Goal: Task Accomplishment & Management: Use online tool/utility

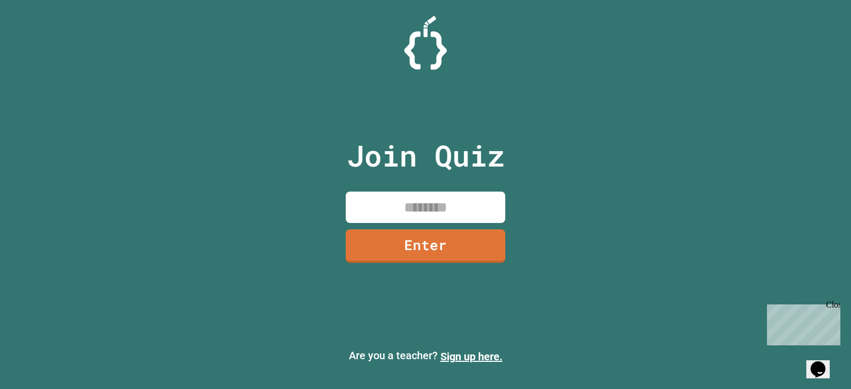
click at [836, 305] on div "Close" at bounding box center [832, 306] width 13 height 13
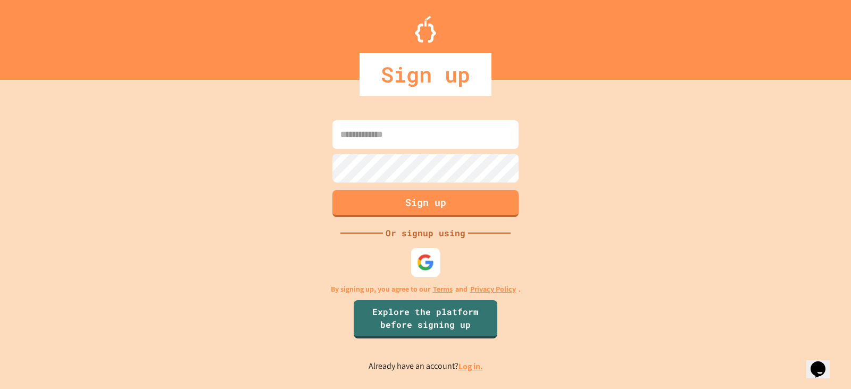
click at [436, 255] on div at bounding box center [425, 261] width 29 height 29
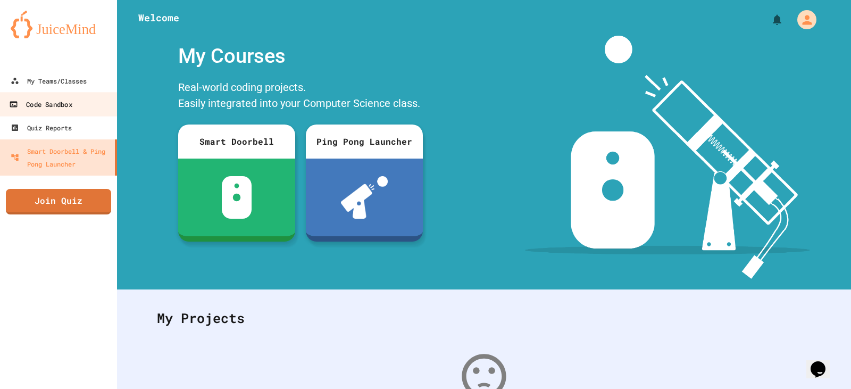
click at [70, 114] on link "Code Sandbox" at bounding box center [58, 104] width 121 height 24
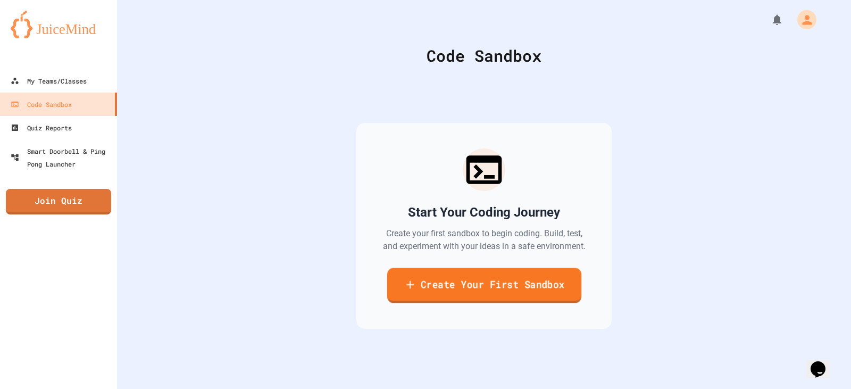
click at [435, 279] on link "Create Your First Sandbox" at bounding box center [484, 284] width 194 height 35
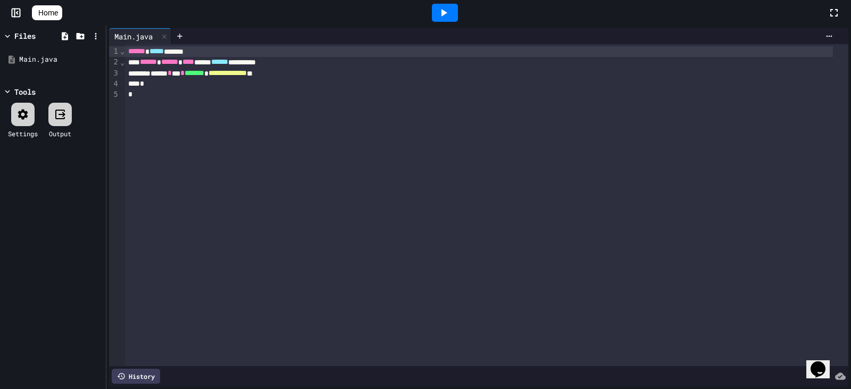
click at [457, 7] on div at bounding box center [445, 13] width 26 height 18
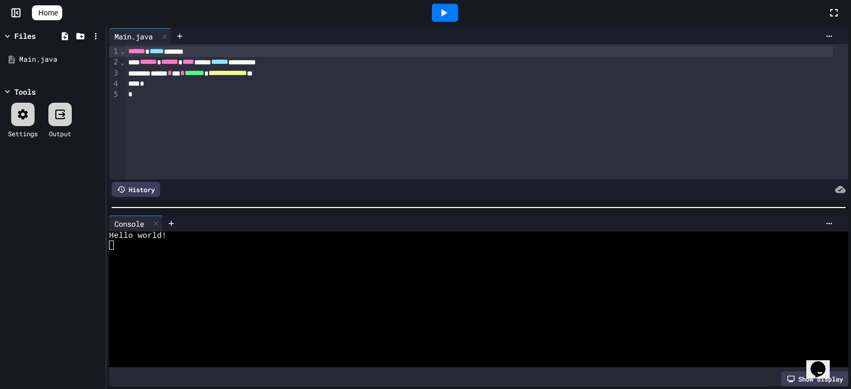
click at [456, 15] on div at bounding box center [445, 13] width 26 height 18
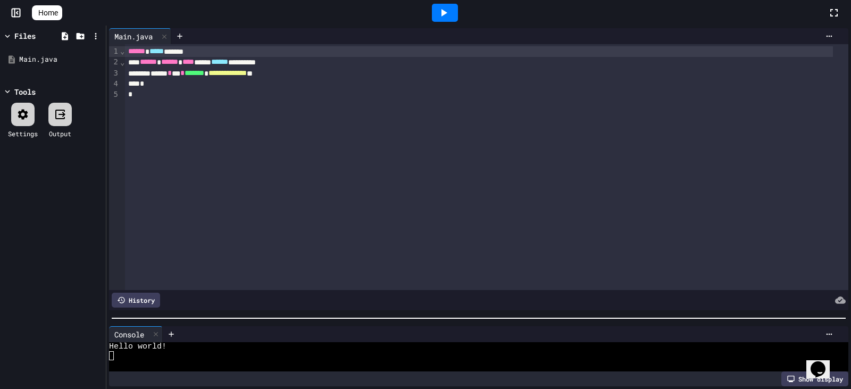
click at [218, 314] on div at bounding box center [478, 318] width 744 height 11
click at [49, 17] on span "Home" at bounding box center [48, 12] width 20 height 11
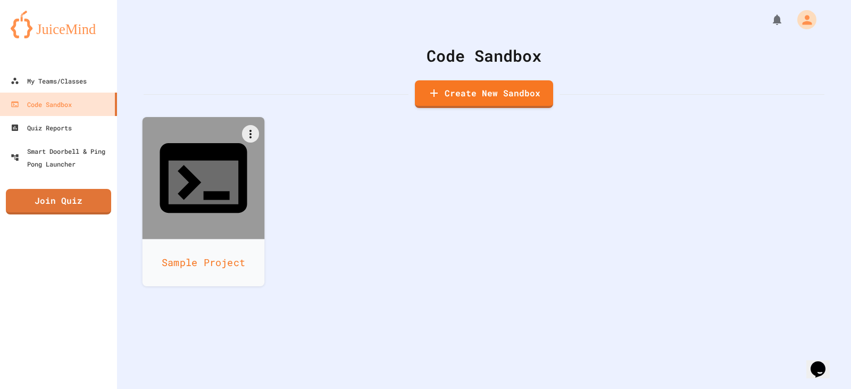
click at [224, 152] on icon at bounding box center [203, 177] width 105 height 105
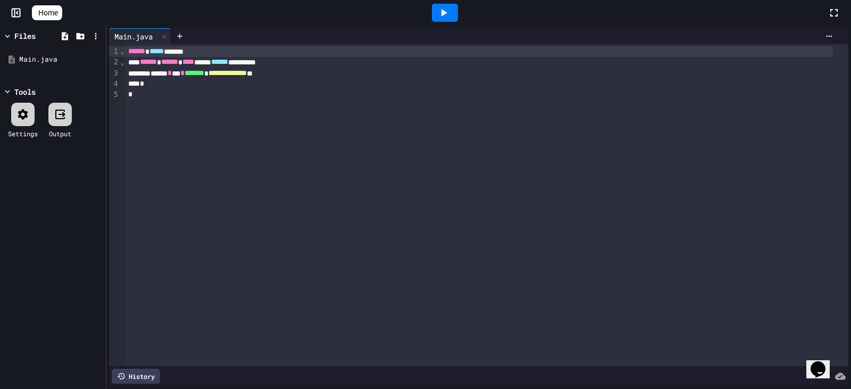
click at [314, 76] on div "**********" at bounding box center [478, 73] width 707 height 11
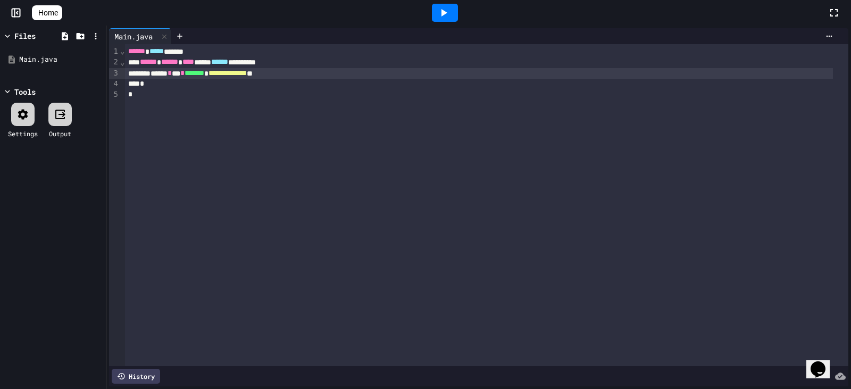
click at [247, 74] on span "**********" at bounding box center [227, 72] width 38 height 7
drag, startPoint x: 278, startPoint y: 74, endPoint x: 253, endPoint y: 74, distance: 24.5
click at [247, 74] on span "**********" at bounding box center [227, 72] width 38 height 7
click at [438, 15] on div at bounding box center [445, 13] width 26 height 18
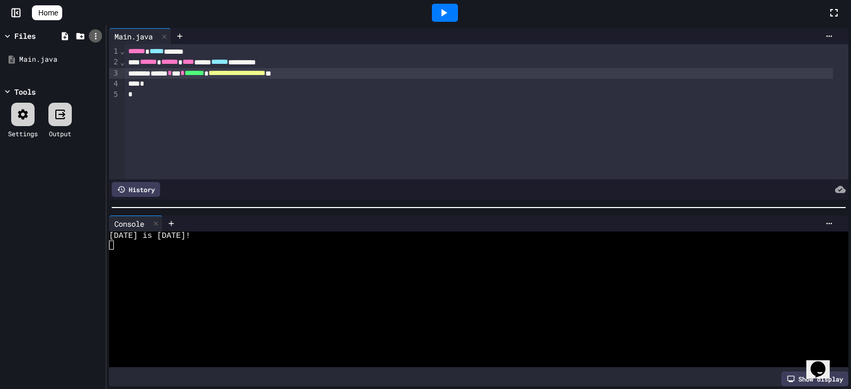
click at [89, 38] on div at bounding box center [95, 35] width 13 height 13
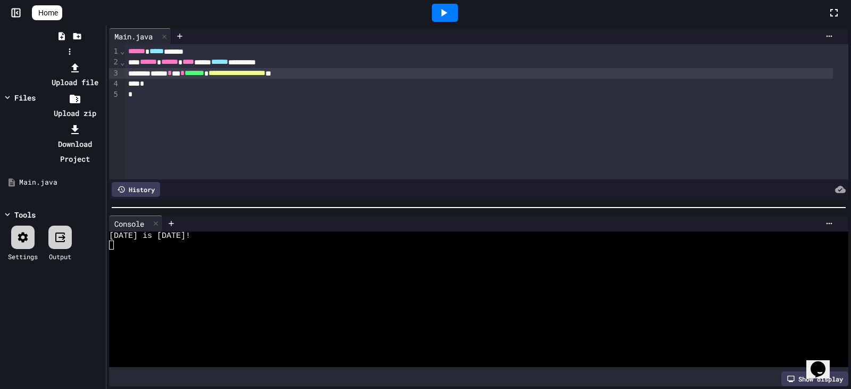
drag, startPoint x: 91, startPoint y: 36, endPoint x: 92, endPoint y: 22, distance: 13.8
click at [92, 60] on div at bounding box center [70, 60] width 68 height 0
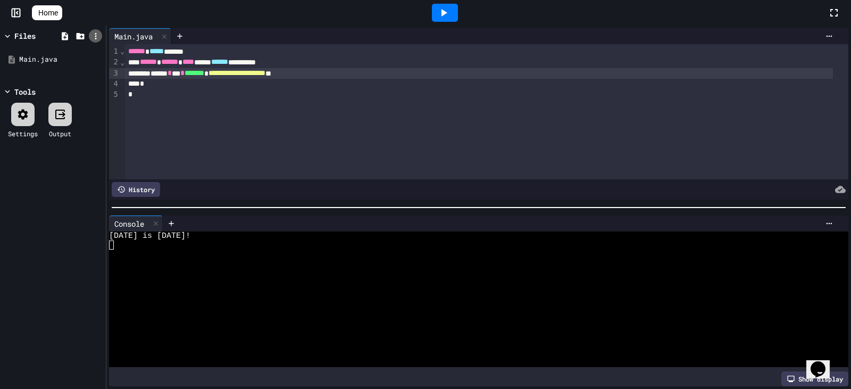
click at [95, 32] on icon at bounding box center [96, 36] width 10 height 10
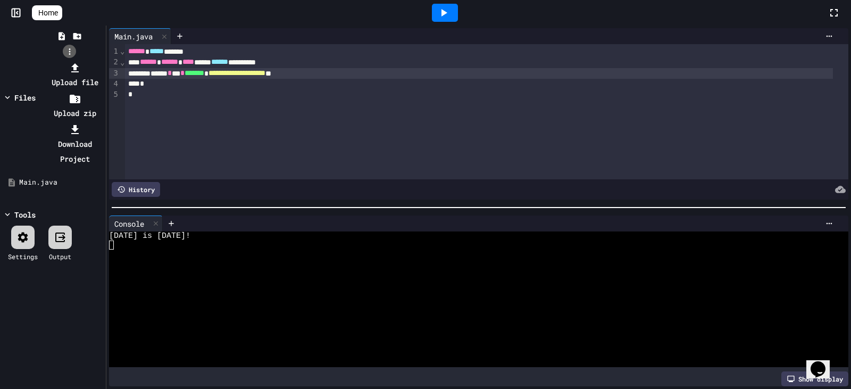
click at [95, 60] on div at bounding box center [70, 60] width 68 height 0
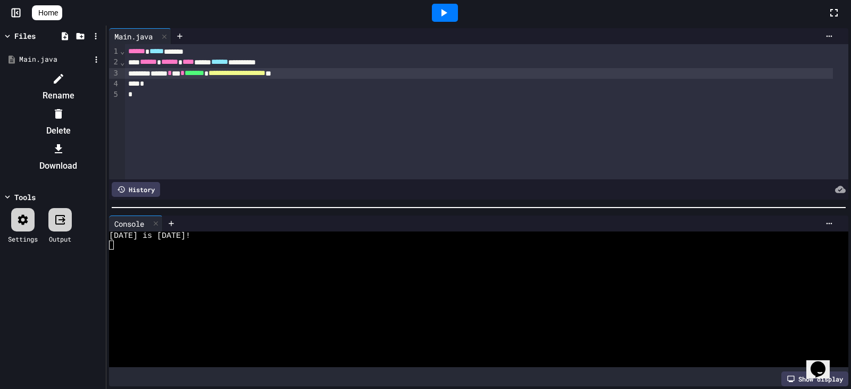
click at [65, 83] on li "Rename" at bounding box center [58, 87] width 90 height 34
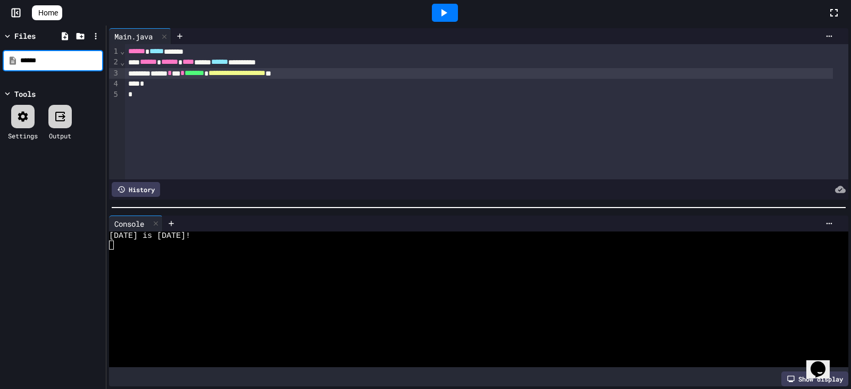
type input "******"
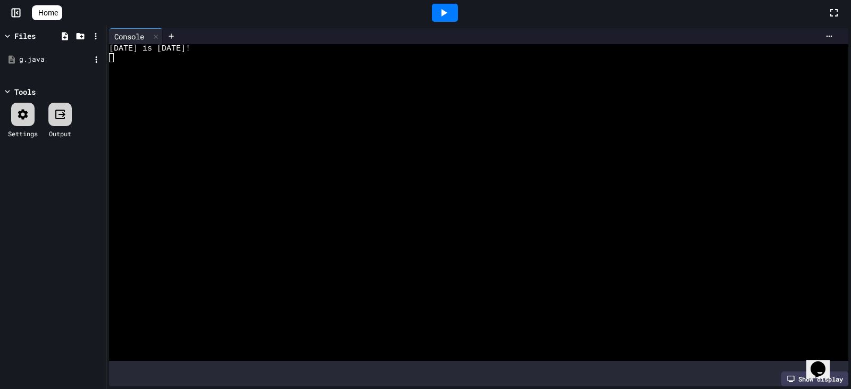
click at [31, 62] on div "g.java" at bounding box center [54, 59] width 71 height 11
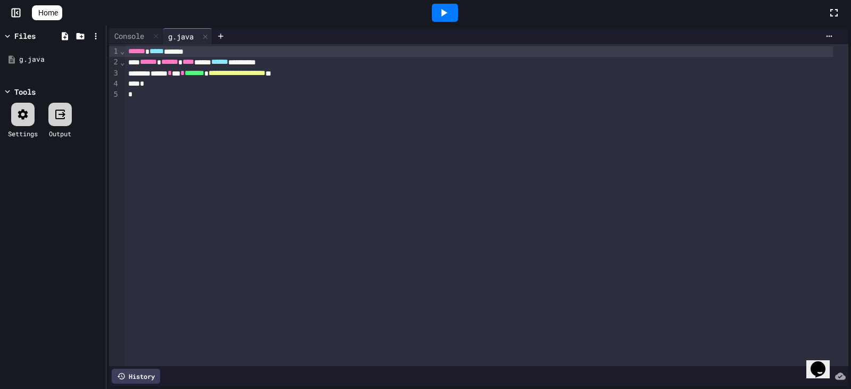
click at [52, 11] on span "Home" at bounding box center [48, 12] width 20 height 11
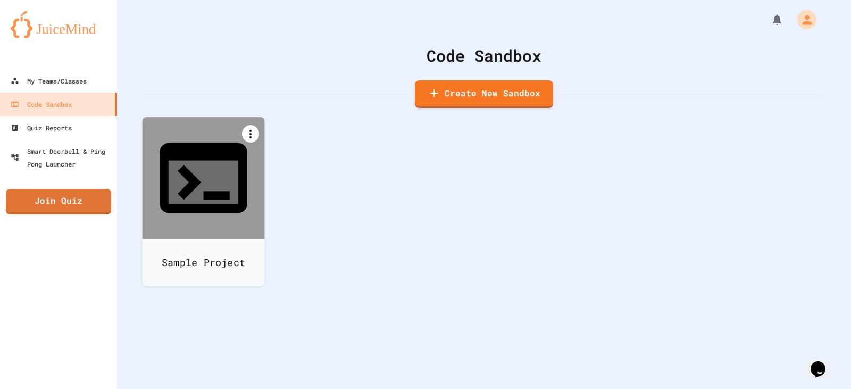
click at [248, 129] on icon at bounding box center [250, 134] width 13 height 13
click at [263, 288] on li "Rename" at bounding box center [208, 305] width 109 height 34
type input "*"
type input "******"
click at [223, 173] on icon at bounding box center [203, 177] width 105 height 105
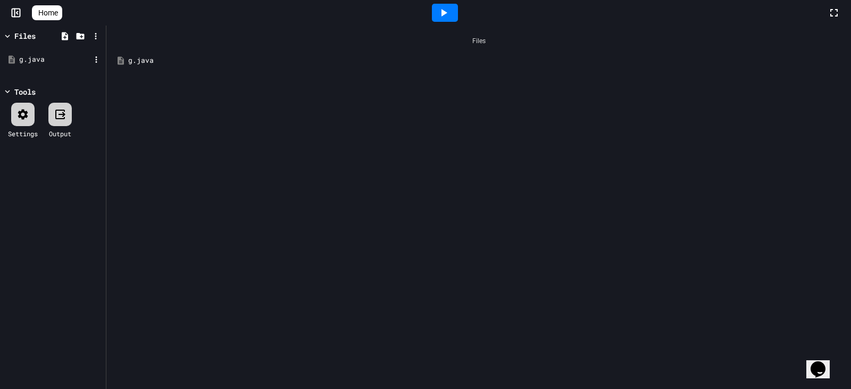
click at [47, 56] on div "g.java" at bounding box center [54, 59] width 71 height 11
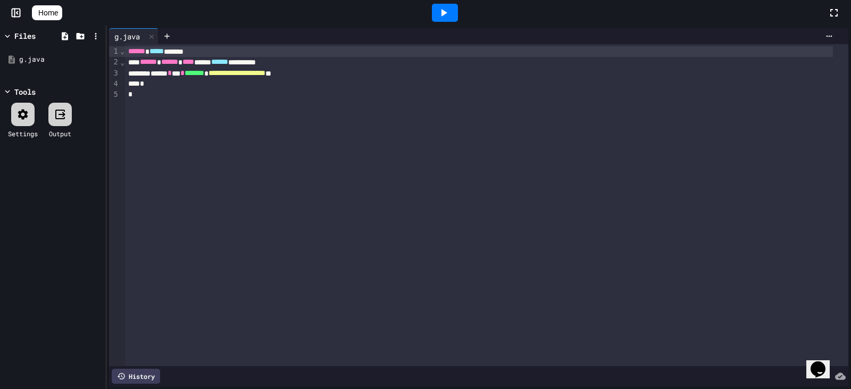
click at [443, 11] on icon at bounding box center [443, 12] width 13 height 13
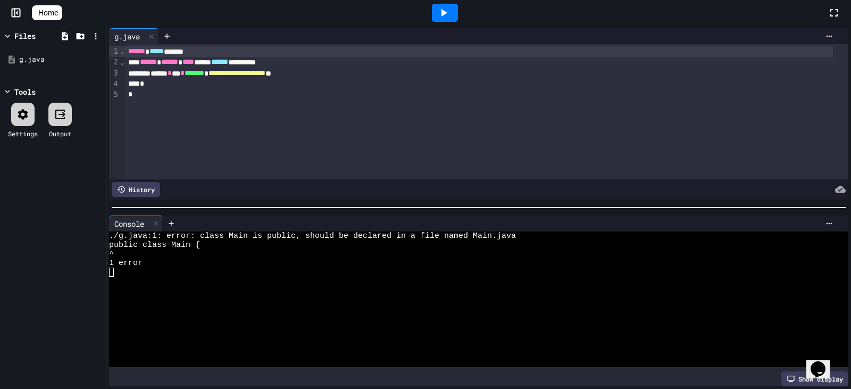
click at [184, 50] on div "****** ***** ******" at bounding box center [478, 51] width 707 height 11
click at [450, 11] on icon at bounding box center [443, 12] width 13 height 13
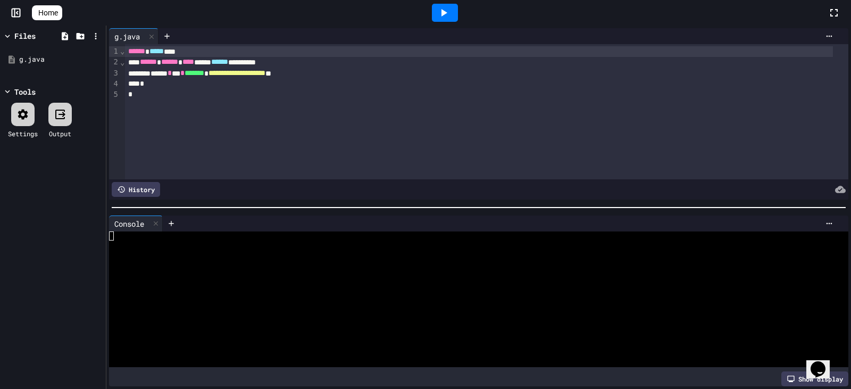
click at [446, 12] on icon at bounding box center [443, 12] width 13 height 13
drag, startPoint x: 170, startPoint y: 228, endPoint x: 162, endPoint y: 264, distance: 37.0
click at [170, 238] on div at bounding box center [470, 299] width 723 height 136
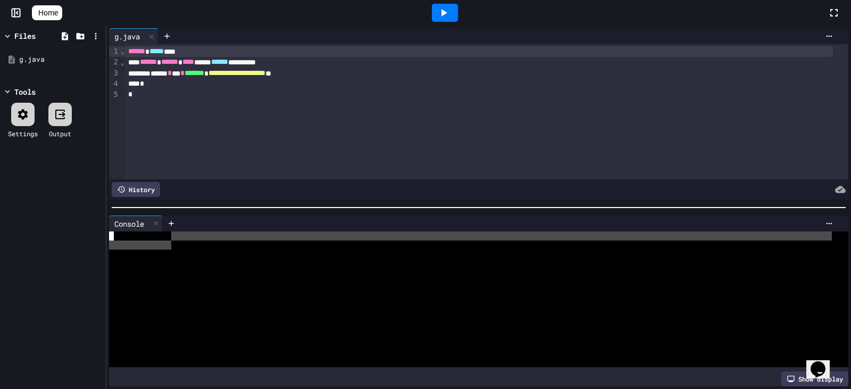
drag, startPoint x: 230, startPoint y: 164, endPoint x: 203, endPoint y: 258, distance: 97.9
click at [228, 170] on div "**********" at bounding box center [478, 111] width 739 height 135
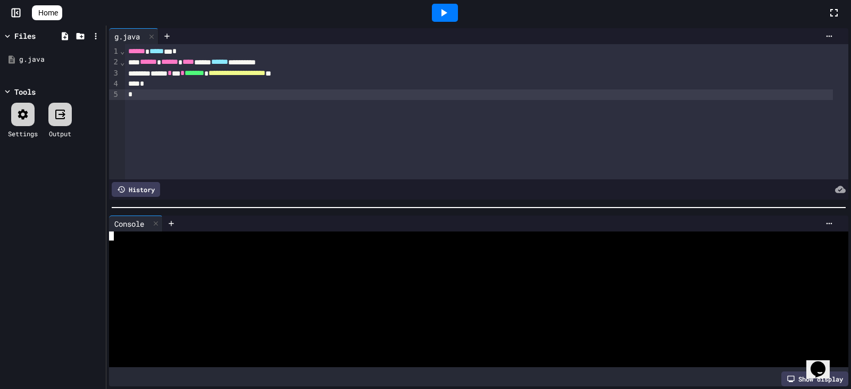
drag, startPoint x: 204, startPoint y: 259, endPoint x: 298, endPoint y: 273, distance: 94.7
click at [208, 259] on div at bounding box center [470, 262] width 723 height 9
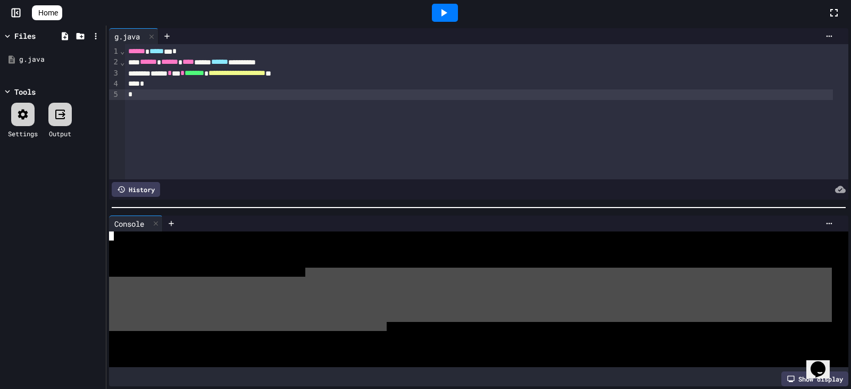
drag, startPoint x: 306, startPoint y: 272, endPoint x: 387, endPoint y: 321, distance: 94.8
click at [387, 321] on div at bounding box center [470, 299] width 723 height 136
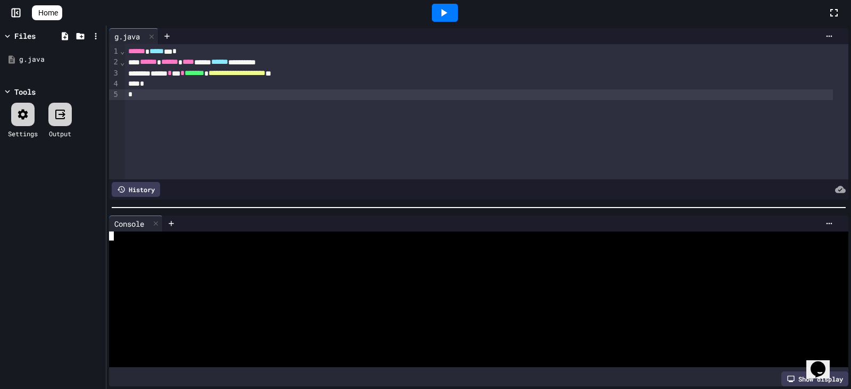
drag, startPoint x: 388, startPoint y: 321, endPoint x: 413, endPoint y: 297, distance: 34.6
click at [389, 317] on div at bounding box center [470, 299] width 723 height 136
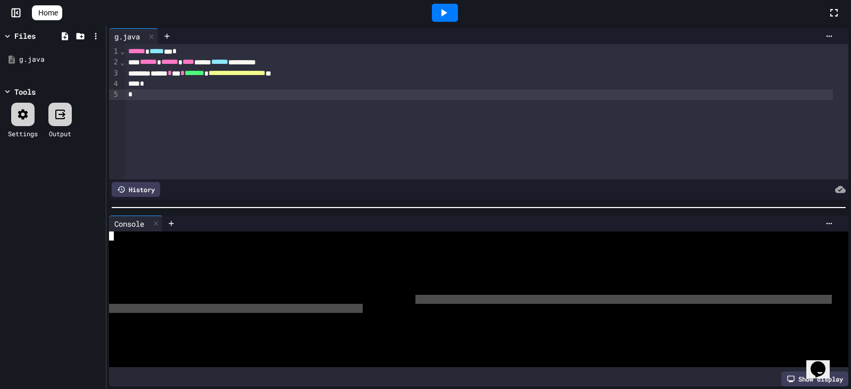
drag, startPoint x: 413, startPoint y: 297, endPoint x: 346, endPoint y: 297, distance: 67.5
click at [356, 303] on div at bounding box center [470, 299] width 723 height 136
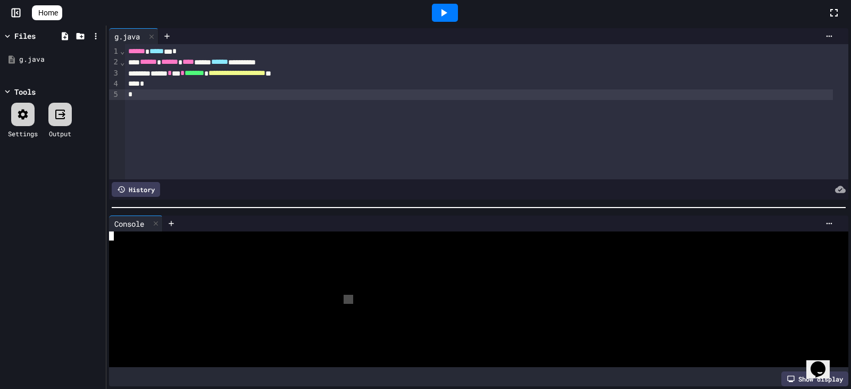
drag, startPoint x: 346, startPoint y: 297, endPoint x: 429, endPoint y: 285, distance: 84.3
click at [422, 288] on div at bounding box center [470, 299] width 723 height 136
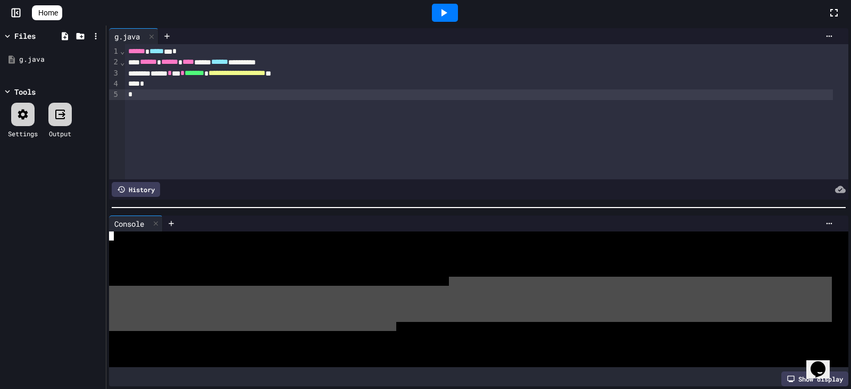
drag, startPoint x: 447, startPoint y: 275, endPoint x: 393, endPoint y: 268, distance: 54.7
click at [394, 291] on div at bounding box center [470, 299] width 723 height 136
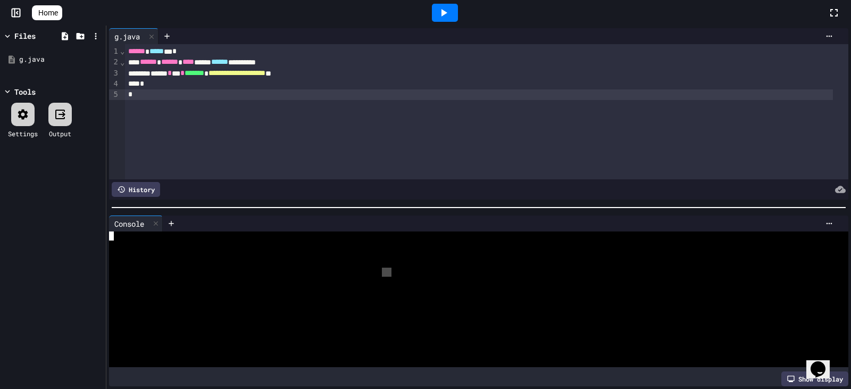
drag, startPoint x: 393, startPoint y: 267, endPoint x: 380, endPoint y: 268, distance: 12.8
click at [380, 268] on div at bounding box center [470, 271] width 723 height 9
click at [449, 267] on div at bounding box center [470, 271] width 723 height 9
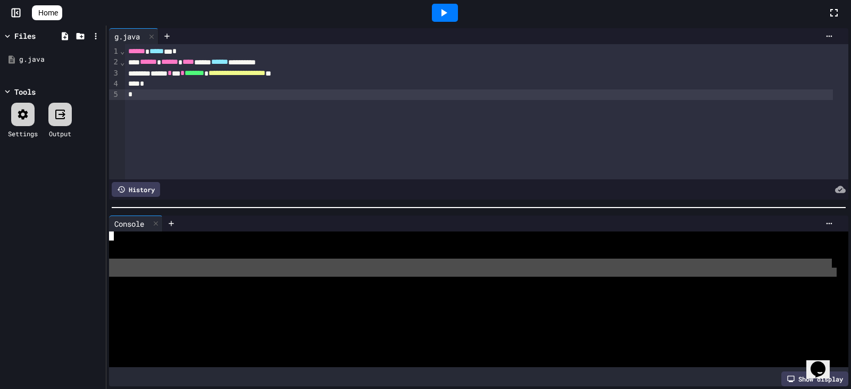
click at [450, 267] on div at bounding box center [470, 271] width 723 height 9
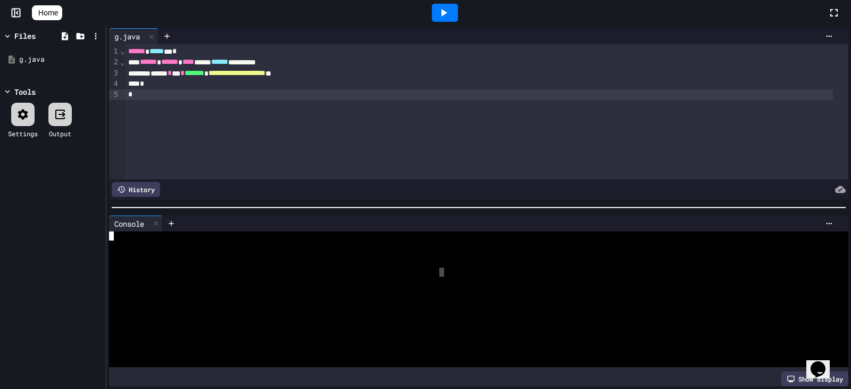
click at [442, 270] on div at bounding box center [470, 271] width 723 height 9
click at [509, 258] on div at bounding box center [470, 262] width 723 height 9
click at [95, 34] on icon at bounding box center [96, 36] width 2 height 6
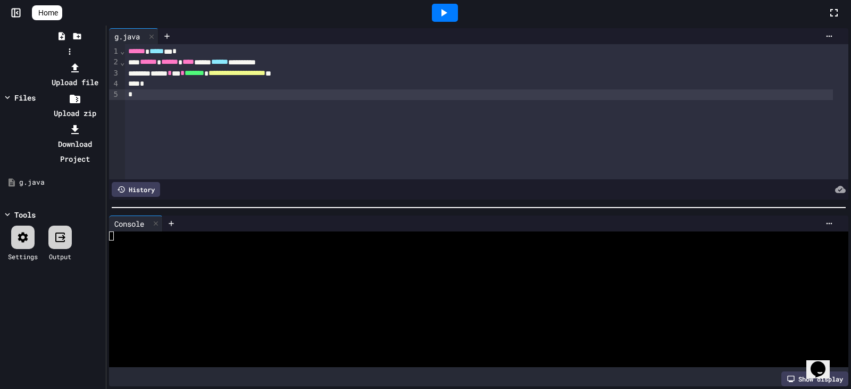
click at [103, 60] on div at bounding box center [70, 60] width 68 height 0
